Goal: Communication & Community: Answer question/provide support

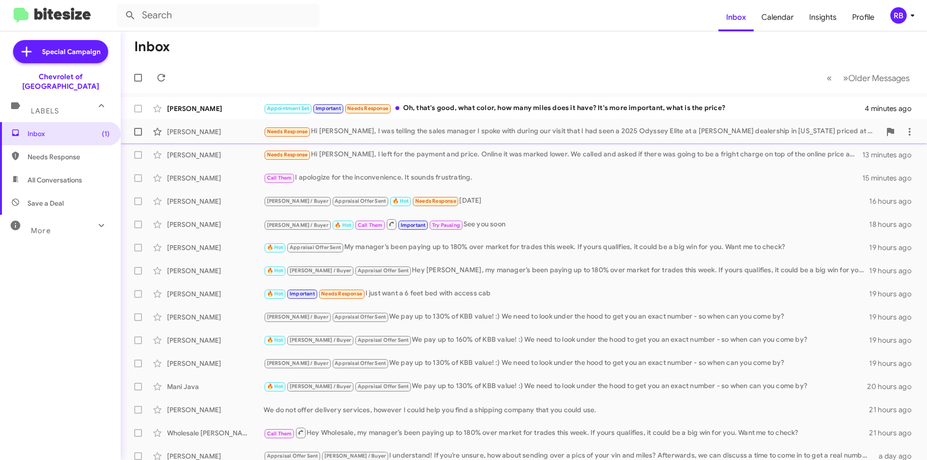
click at [472, 129] on div "Needs Response Hi [PERSON_NAME], I was telling the sales manager I spoke with d…" at bounding box center [572, 131] width 617 height 11
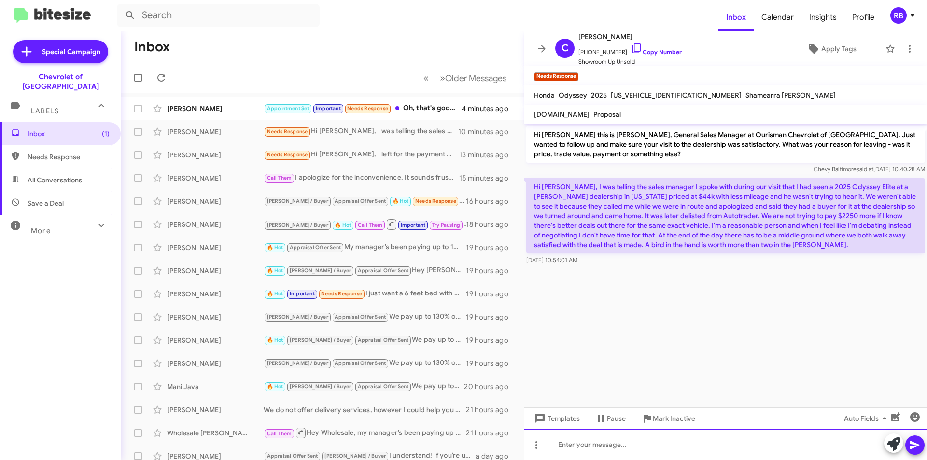
click at [592, 444] on div at bounding box center [725, 444] width 403 height 31
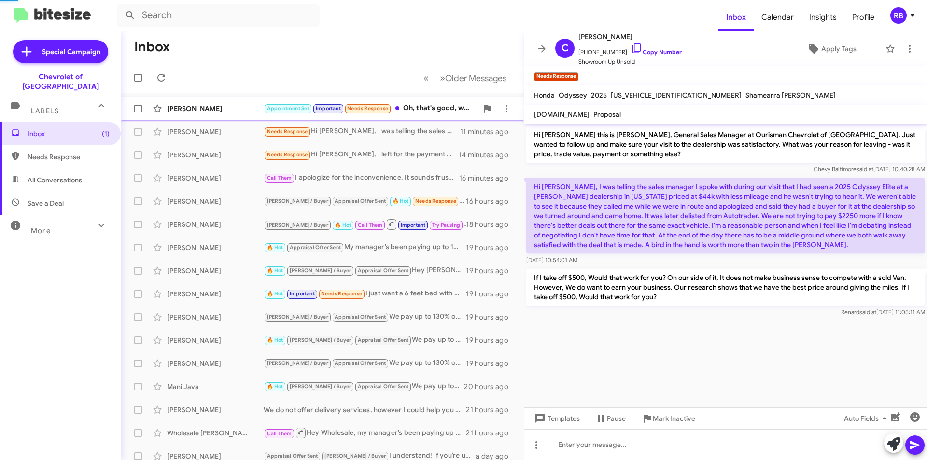
click at [243, 111] on div "[PERSON_NAME]" at bounding box center [215, 109] width 97 height 10
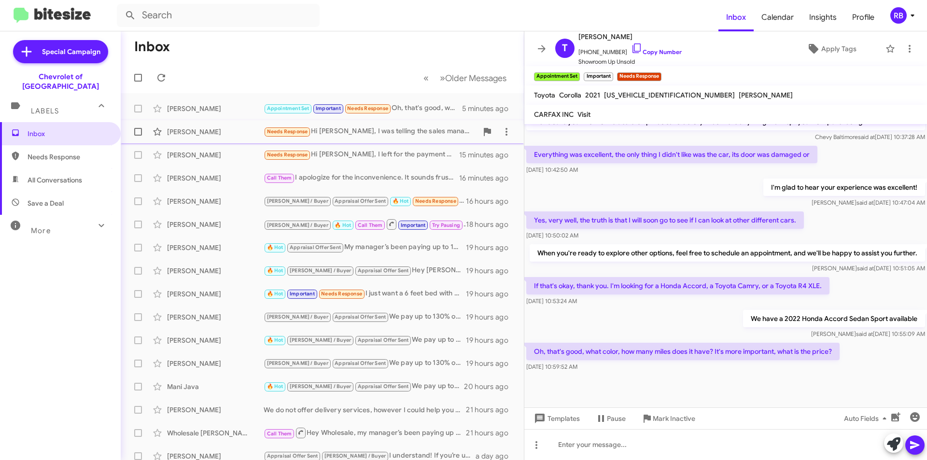
click at [375, 130] on div "Needs Response Hi [PERSON_NAME], I was telling the sales manager I spoke with d…" at bounding box center [371, 131] width 214 height 11
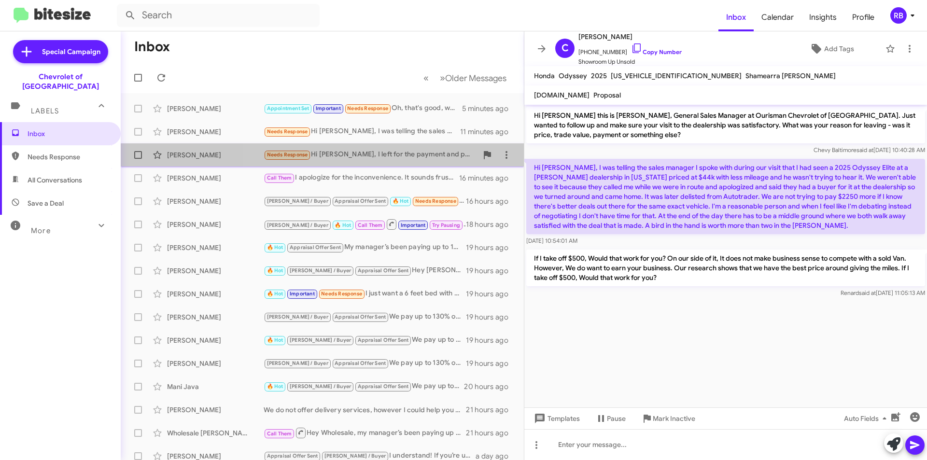
click at [386, 154] on div "Needs Response Hi [PERSON_NAME], I left for the payment and price. Online it wa…" at bounding box center [371, 154] width 214 height 11
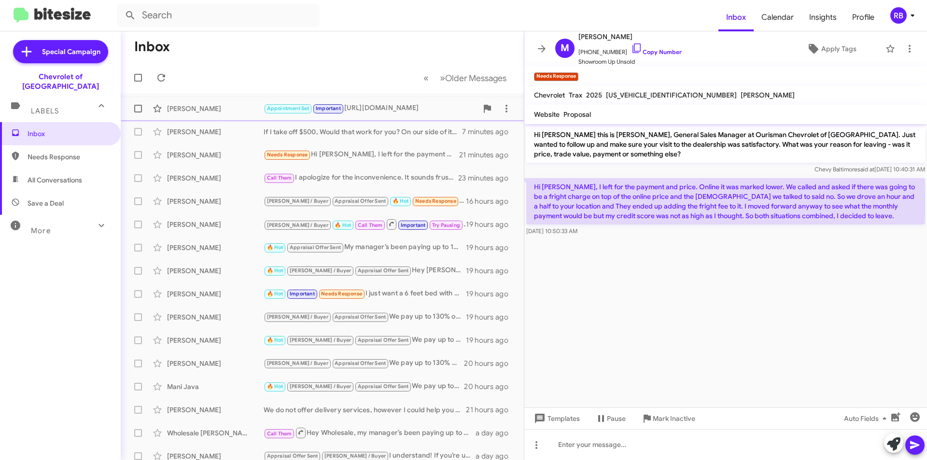
click at [410, 113] on div "Appointment Set Important https://www.baltimorechevyourisman.com/used/Honda/202…" at bounding box center [371, 108] width 214 height 11
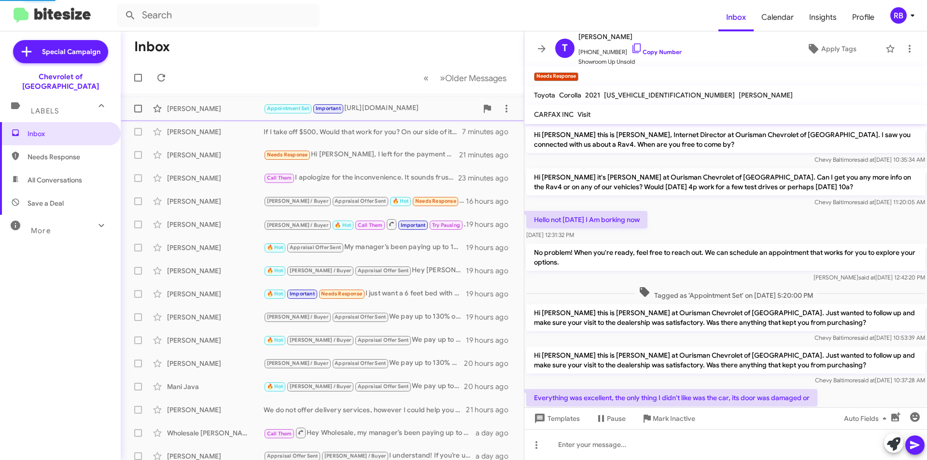
scroll to position [333, 0]
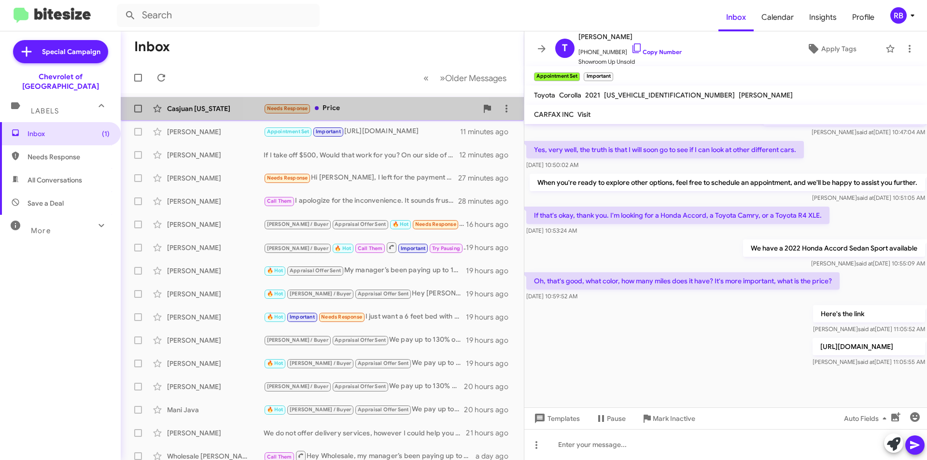
click at [371, 107] on div "Needs Response Price" at bounding box center [371, 108] width 214 height 11
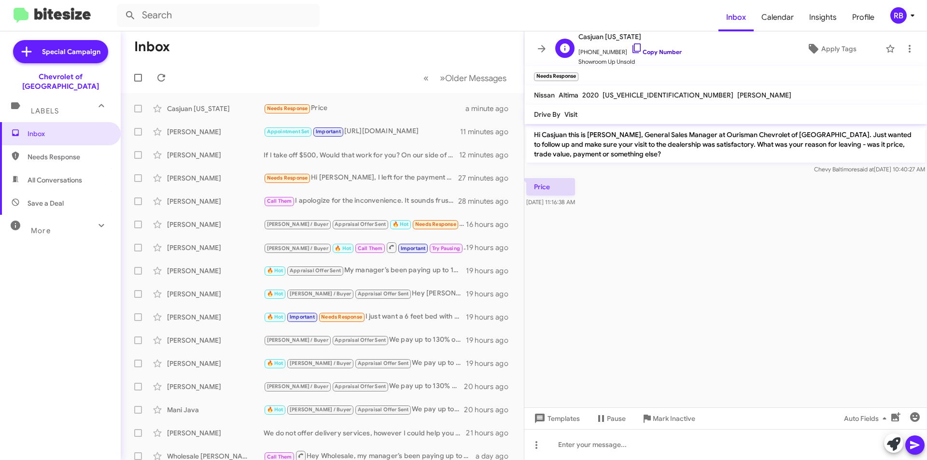
click at [666, 53] on link "Copy Number" at bounding box center [656, 51] width 51 height 7
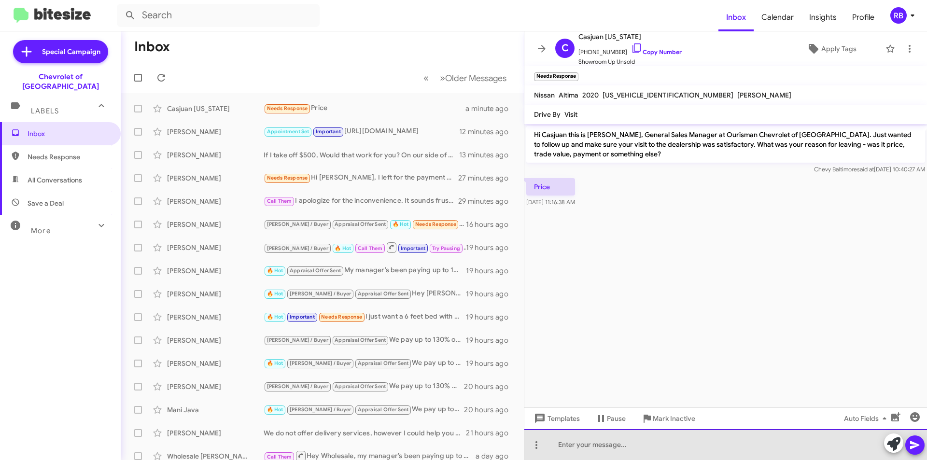
click at [575, 441] on div at bounding box center [725, 444] width 403 height 31
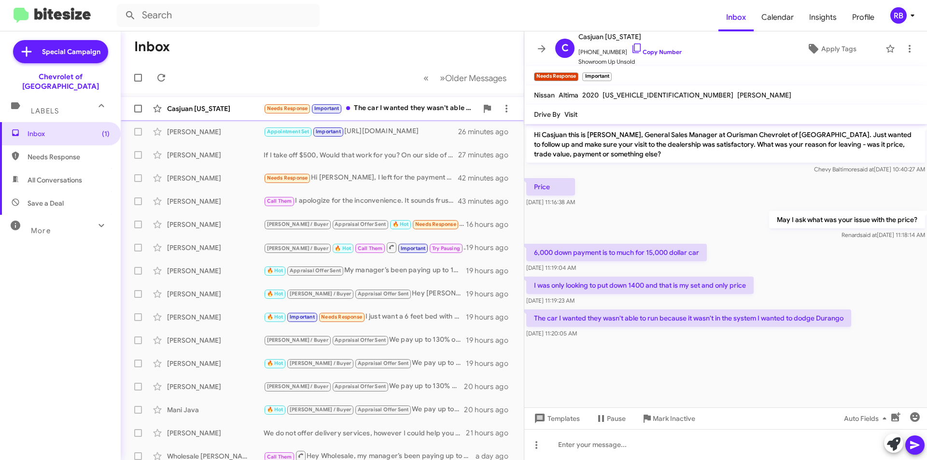
click at [417, 106] on div "Needs Response Important The car I wanted they wasn't able to run because it wa…" at bounding box center [371, 108] width 214 height 11
click at [575, 73] on span "×" at bounding box center [577, 72] width 8 height 12
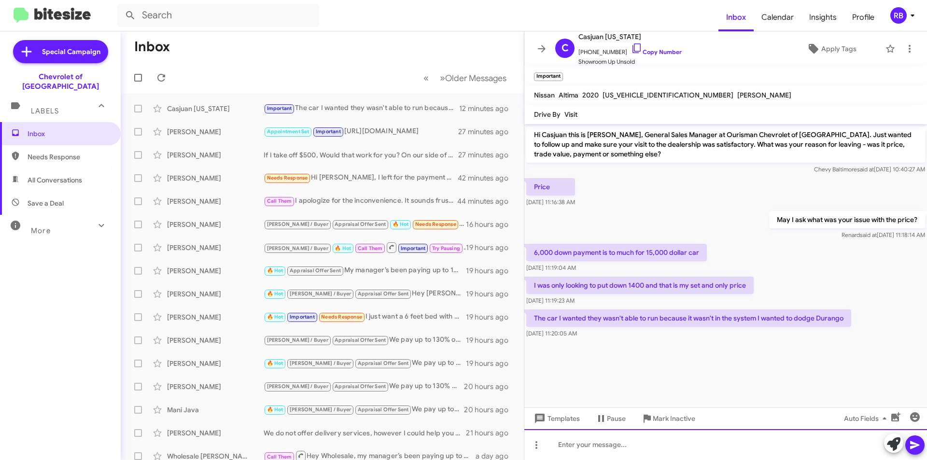
click at [588, 444] on div at bounding box center [725, 444] width 403 height 31
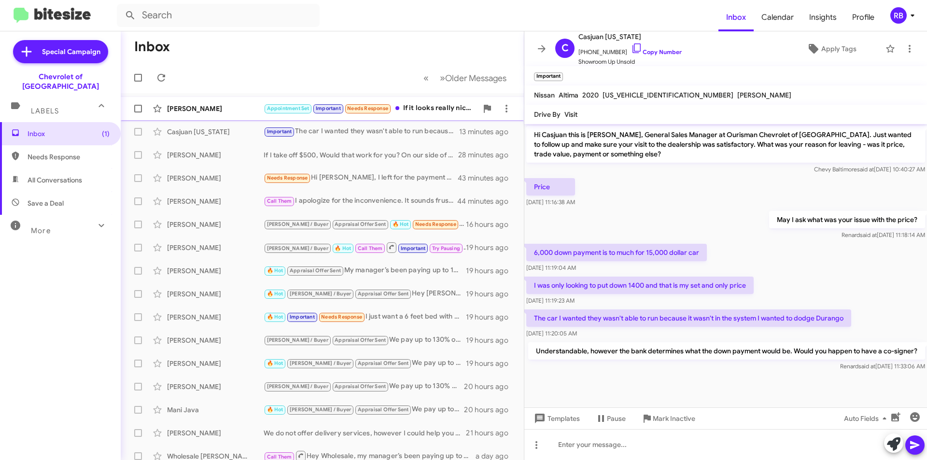
click at [349, 115] on div "Troy Lemus Appointment Set Important Needs Response If it looks really nice and…" at bounding box center [322, 108] width 388 height 19
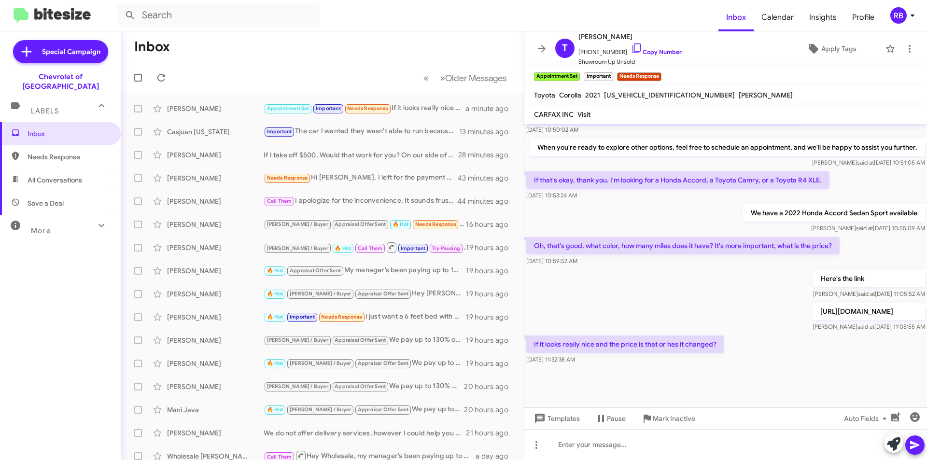
scroll to position [368, 0]
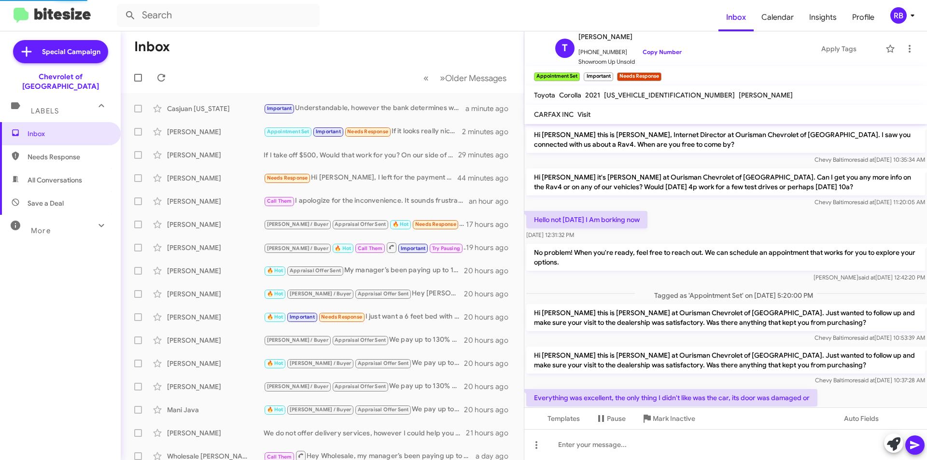
scroll to position [368, 0]
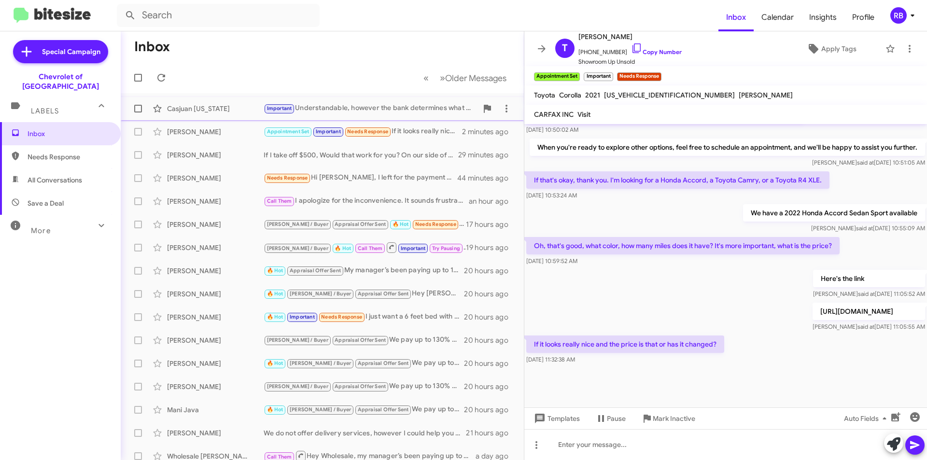
click at [335, 109] on div "Important Understandable, however the bank determines what the down payment wou…" at bounding box center [371, 108] width 214 height 11
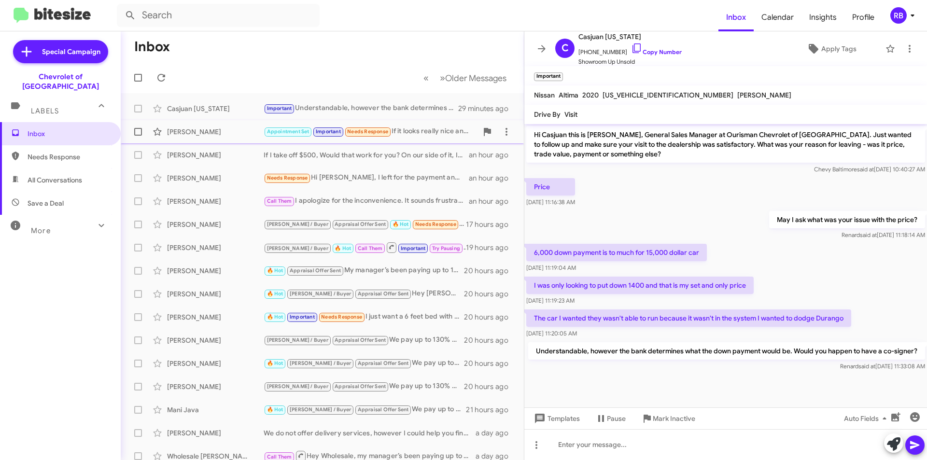
click at [427, 136] on div "Appointment Set Important Needs Response If it looks really nice and the price …" at bounding box center [371, 131] width 214 height 11
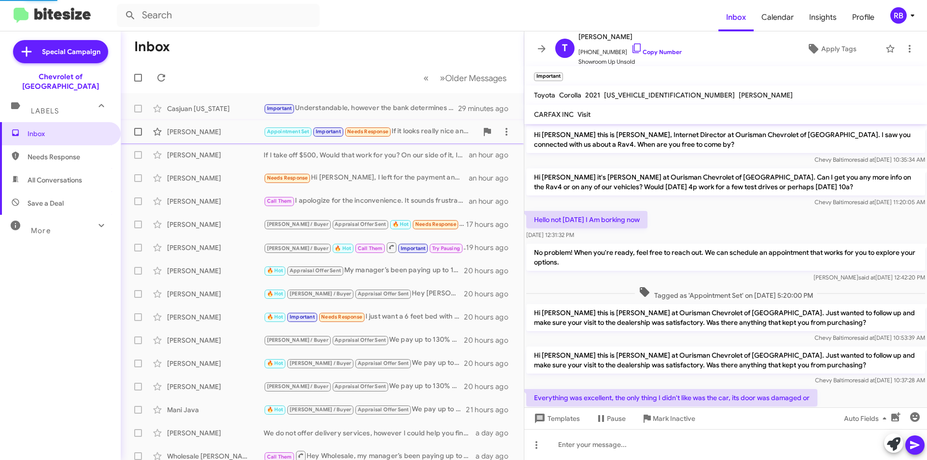
scroll to position [368, 0]
